Goal: Task Accomplishment & Management: Manage account settings

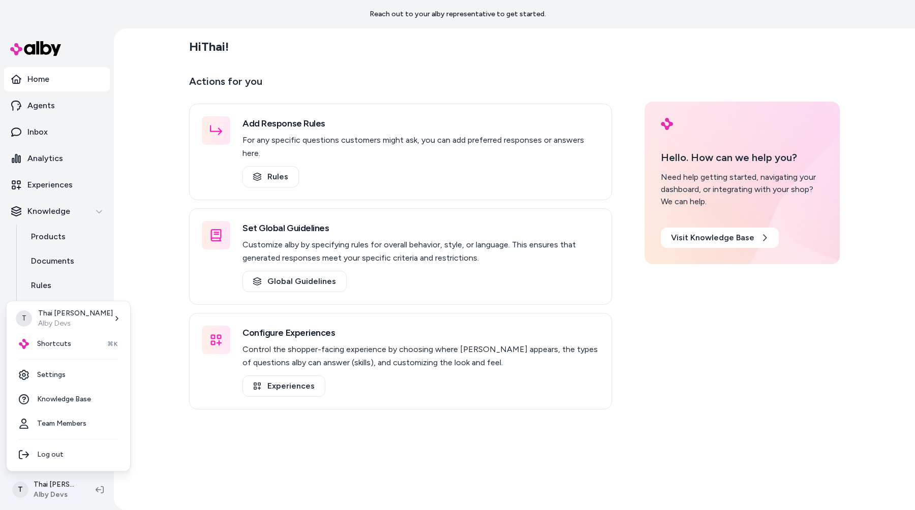
click at [49, 489] on html "Reach out to your alby representative to get started. Home Agents Inbox Analyti…" at bounding box center [457, 255] width 915 height 510
click at [76, 377] on link "Settings" at bounding box center [68, 375] width 115 height 24
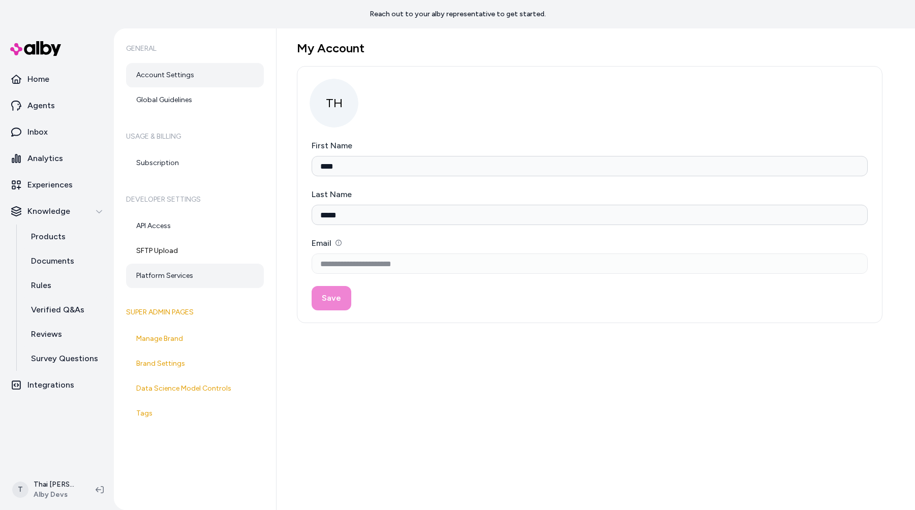
click at [179, 278] on link "Platform Services" at bounding box center [195, 276] width 138 height 24
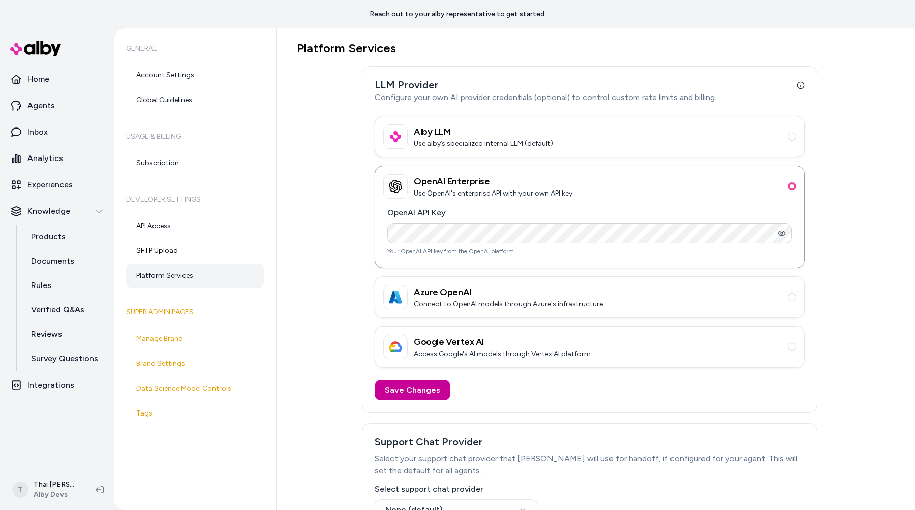
scroll to position [85, 0]
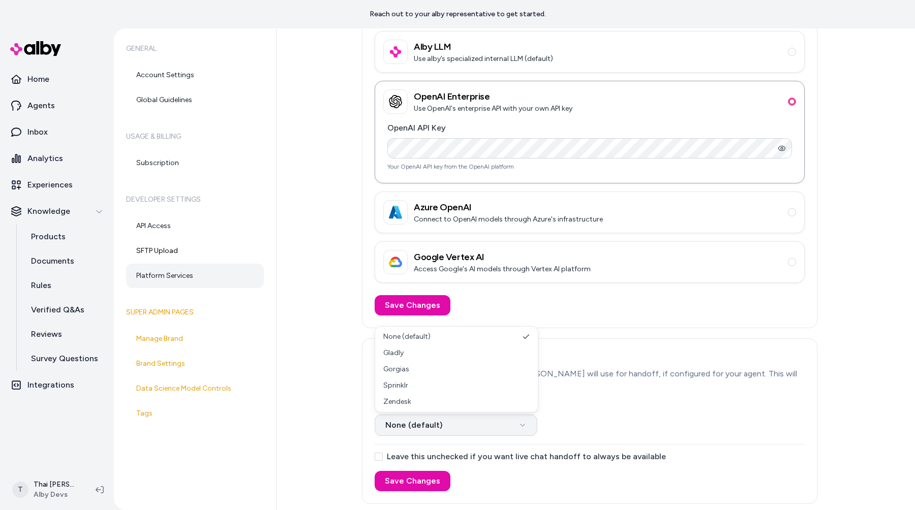
click at [409, 423] on html "Reach out to your alby representative to get started. Home Agents Inbox Analyti…" at bounding box center [457, 255] width 915 height 510
click at [346, 395] on html "Reach out to your alby representative to get started. Home Agents Inbox Analyti…" at bounding box center [457, 255] width 915 height 510
